Goal: Task Accomplishment & Management: Complete application form

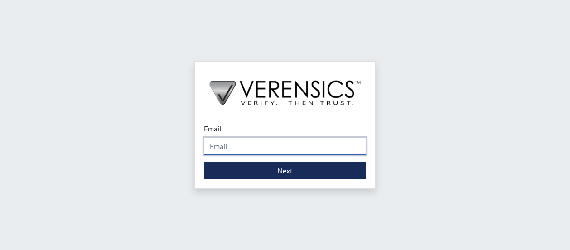
click at [239, 147] on input "Email" at bounding box center [285, 146] width 162 height 17
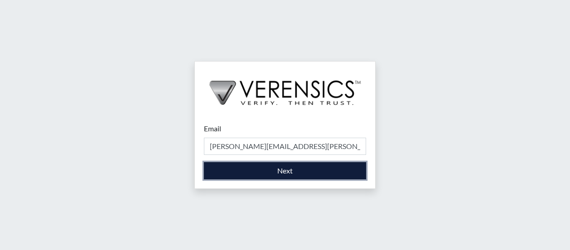
click at [287, 168] on button "Next" at bounding box center [285, 170] width 162 height 17
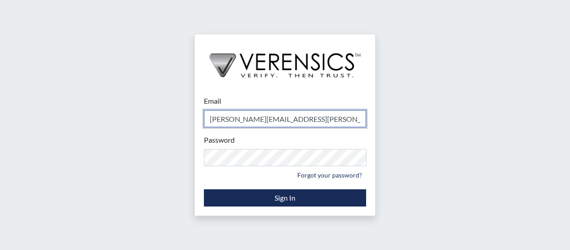
type input "[PERSON_NAME][EMAIL_ADDRESS][PERSON_NAME][DOMAIN_NAME]"
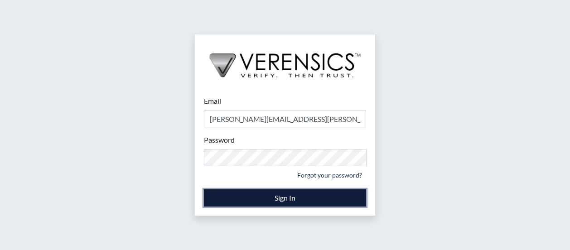
click at [291, 196] on button "Sign In" at bounding box center [285, 198] width 162 height 17
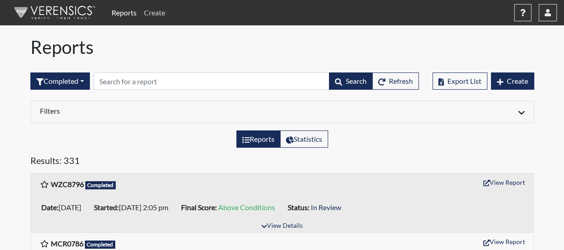
click at [155, 11] on link "Create" at bounding box center [154, 13] width 29 height 18
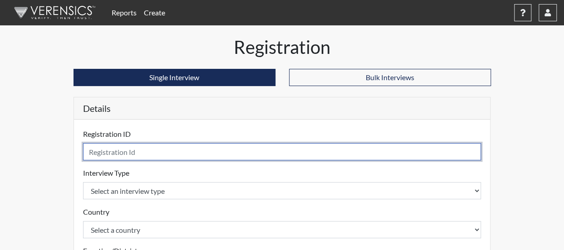
click at [130, 150] on input "text" at bounding box center [282, 151] width 398 height 17
type input "CJQ9505"
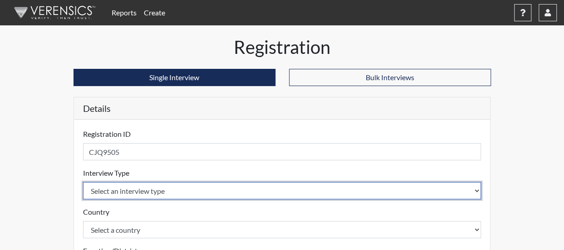
click at [144, 189] on select "Select an interview type Corrections Pre-Employment" at bounding box center [282, 190] width 398 height 17
select select "ff733e93-e1bf-11ea-9c9f-0eff0cf7eb8f"
click at [83, 182] on select "Select an interview type Corrections Pre-Employment" at bounding box center [282, 190] width 398 height 17
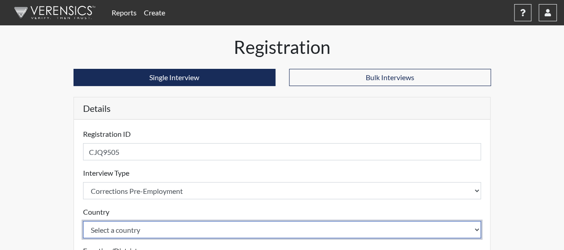
click at [141, 231] on select "Select a country [GEOGRAPHIC_DATA] [GEOGRAPHIC_DATA]" at bounding box center [282, 229] width 398 height 17
select select "united-states-of-[GEOGRAPHIC_DATA]"
click at [83, 221] on select "Select a country [GEOGRAPHIC_DATA] [GEOGRAPHIC_DATA]" at bounding box center [282, 229] width 398 height 17
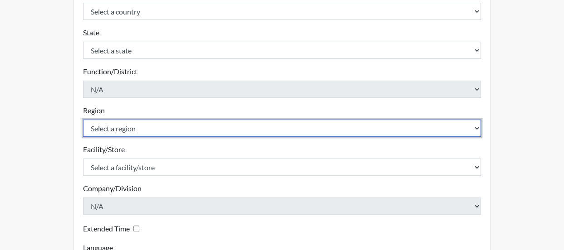
click at [116, 121] on select "Select a region [GEOGRAPHIC_DATA]" at bounding box center [282, 128] width 398 height 17
select select "51976826-f18e-4b67-8d3b-b0a0fa2f97ff"
click at [83, 120] on select "Select a region [GEOGRAPHIC_DATA]" at bounding box center [282, 128] width 398 height 17
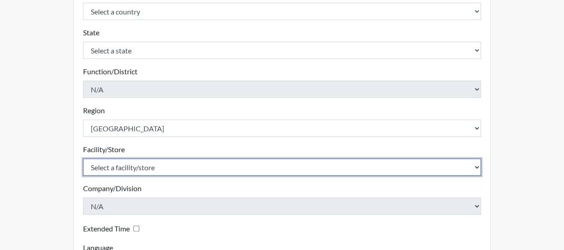
click at [129, 168] on select "Select a facility/store Dodge SP" at bounding box center [282, 167] width 398 height 17
select select "76580185-3f32-4970-b767-aa2f0b4506fa"
click at [83, 159] on select "Select a facility/store Dodge SP" at bounding box center [282, 167] width 398 height 17
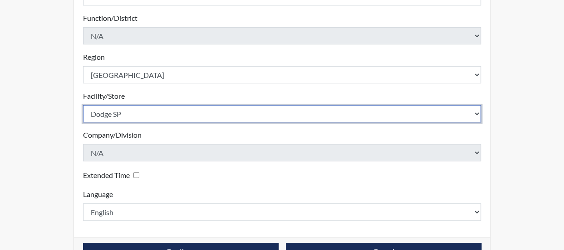
scroll to position [297, 0]
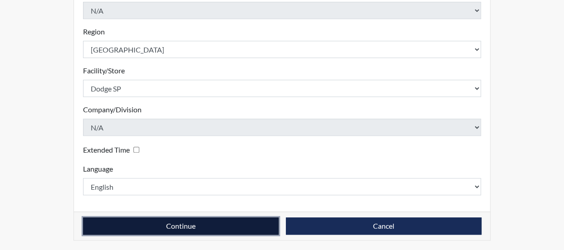
click at [175, 231] on button "Continue" at bounding box center [180, 226] width 195 height 17
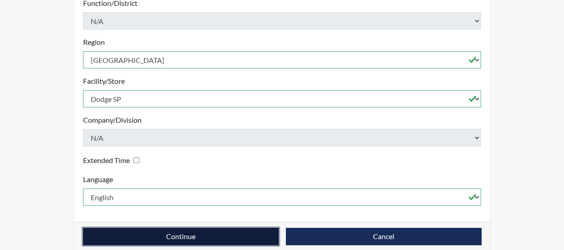
drag, startPoint x: 243, startPoint y: 226, endPoint x: 244, endPoint y: 232, distance: 5.9
click at [243, 228] on button "Continue" at bounding box center [180, 236] width 195 height 17
click at [151, 229] on button "Continue" at bounding box center [180, 236] width 195 height 17
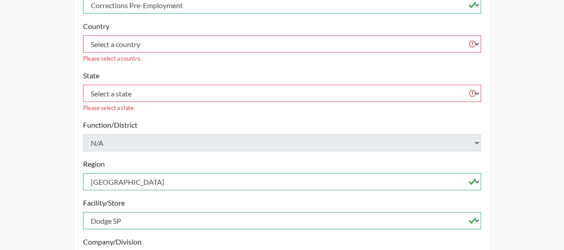
scroll to position [172, 0]
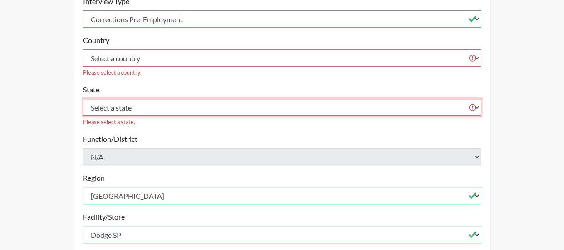
click at [127, 99] on select "Select a state [US_STATE] [US_STATE] [US_STATE] [US_STATE] [US_STATE] [US_STATE…" at bounding box center [282, 107] width 398 height 17
select select "GA"
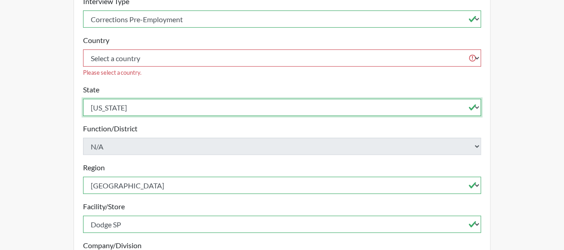
click at [83, 99] on select "Select a state [US_STATE] [US_STATE] [US_STATE] [US_STATE] [US_STATE] [US_STATE…" at bounding box center [282, 107] width 398 height 17
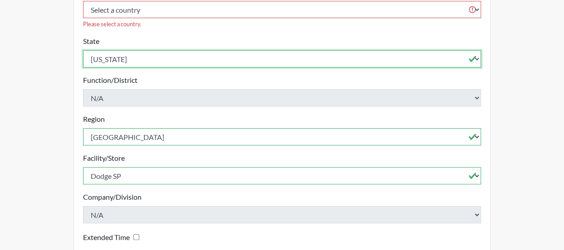
scroll to position [297, 0]
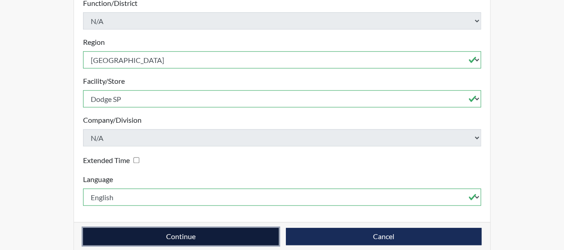
click at [164, 229] on button "Continue" at bounding box center [180, 236] width 195 height 17
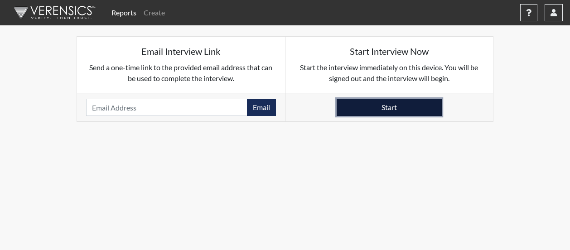
click at [384, 108] on button "Start" at bounding box center [389, 107] width 105 height 17
